Goal: Find specific page/section: Find specific page/section

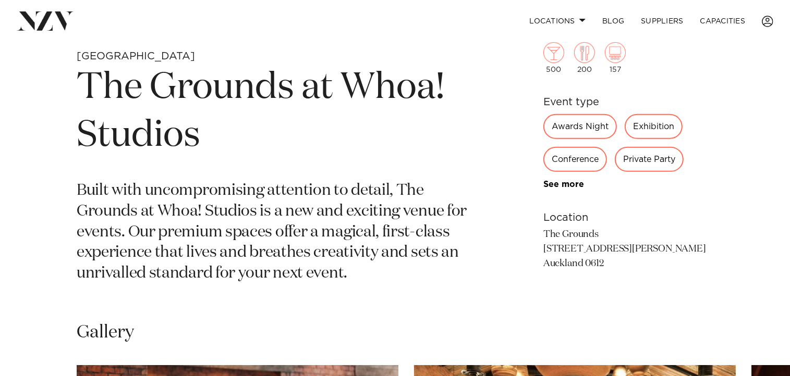
scroll to position [428, 0]
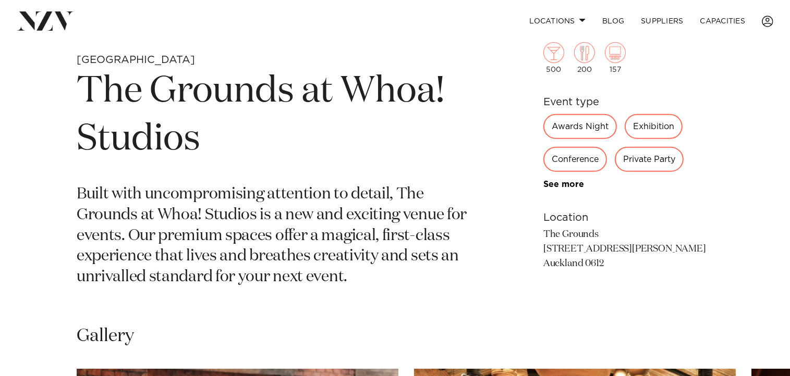
click at [642, 162] on div "Private Party" at bounding box center [648, 159] width 69 height 25
click at [655, 169] on div "Private Party" at bounding box center [648, 159] width 69 height 25
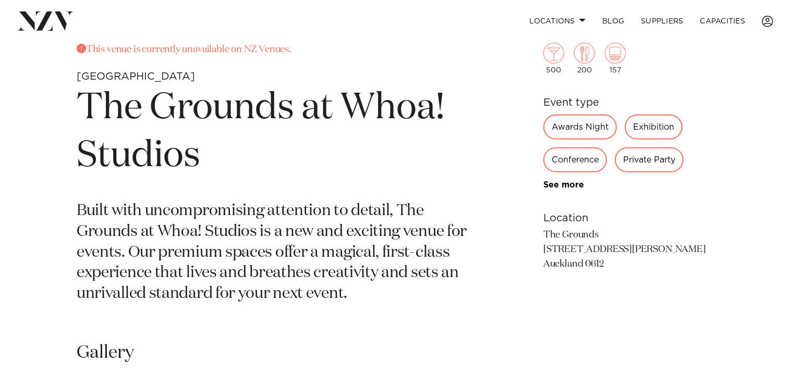
scroll to position [393, 0]
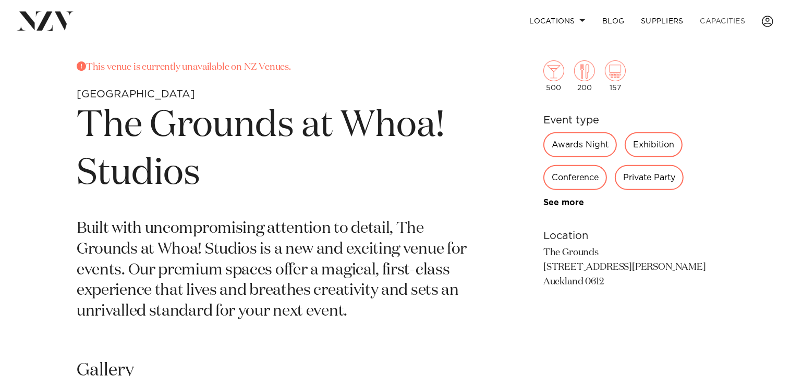
click at [722, 22] on link "Capacities" at bounding box center [723, 21] width 62 height 22
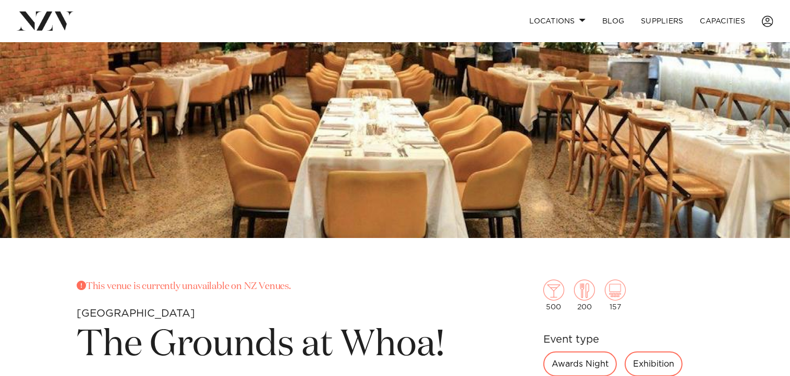
scroll to position [0, 0]
